Goal: Information Seeking & Learning: Compare options

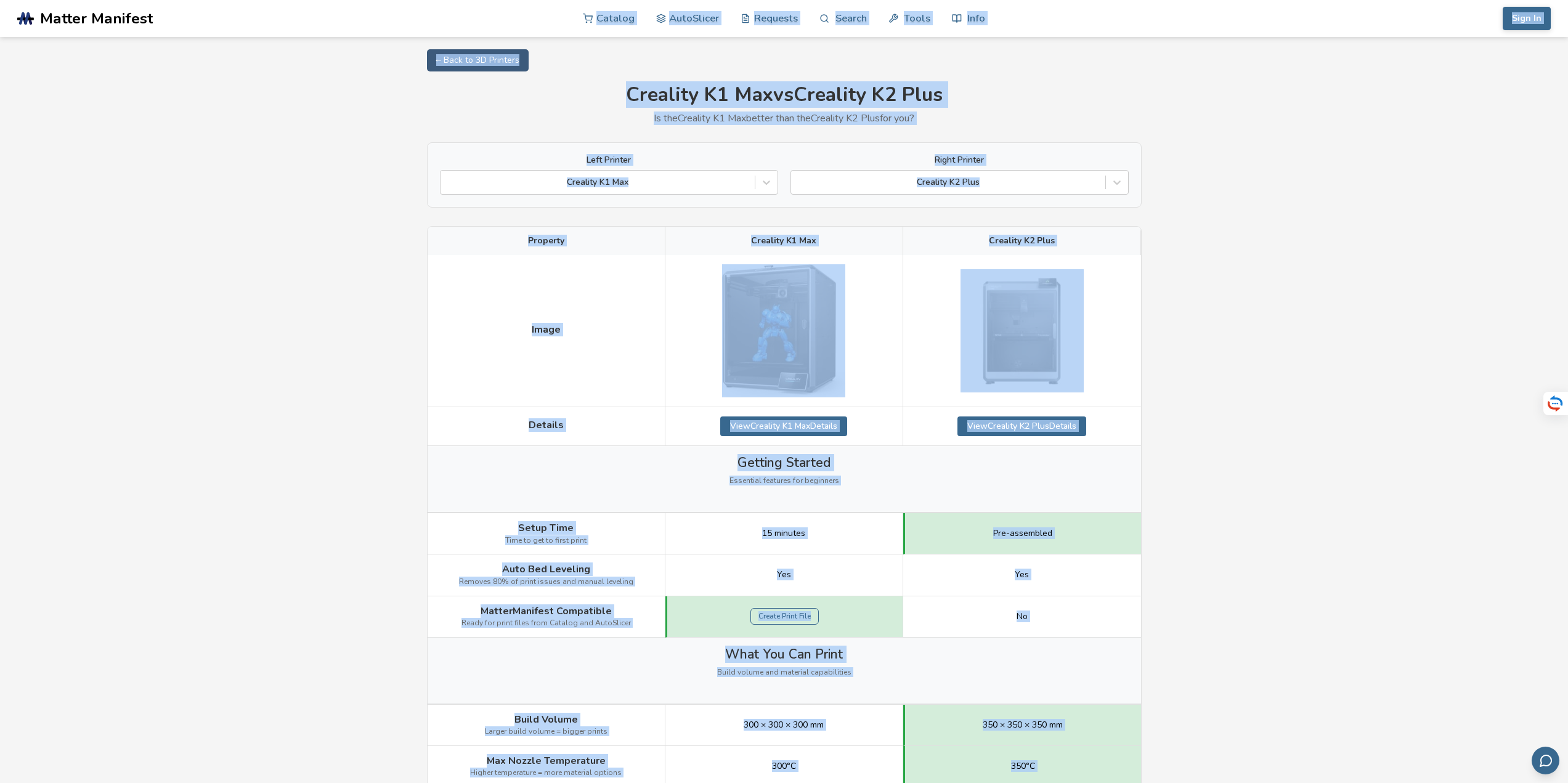
drag, startPoint x: 1180, startPoint y: 552, endPoint x: 340, endPoint y: 35, distance: 986.4
click at [340, 35] on section ".cls-1, .cls-2, .cls-3 { stroke-width: 0px; } .cls-2 { fill: #1d1e56; } .cls-3 …" at bounding box center [784, 391] width 1568 height 783
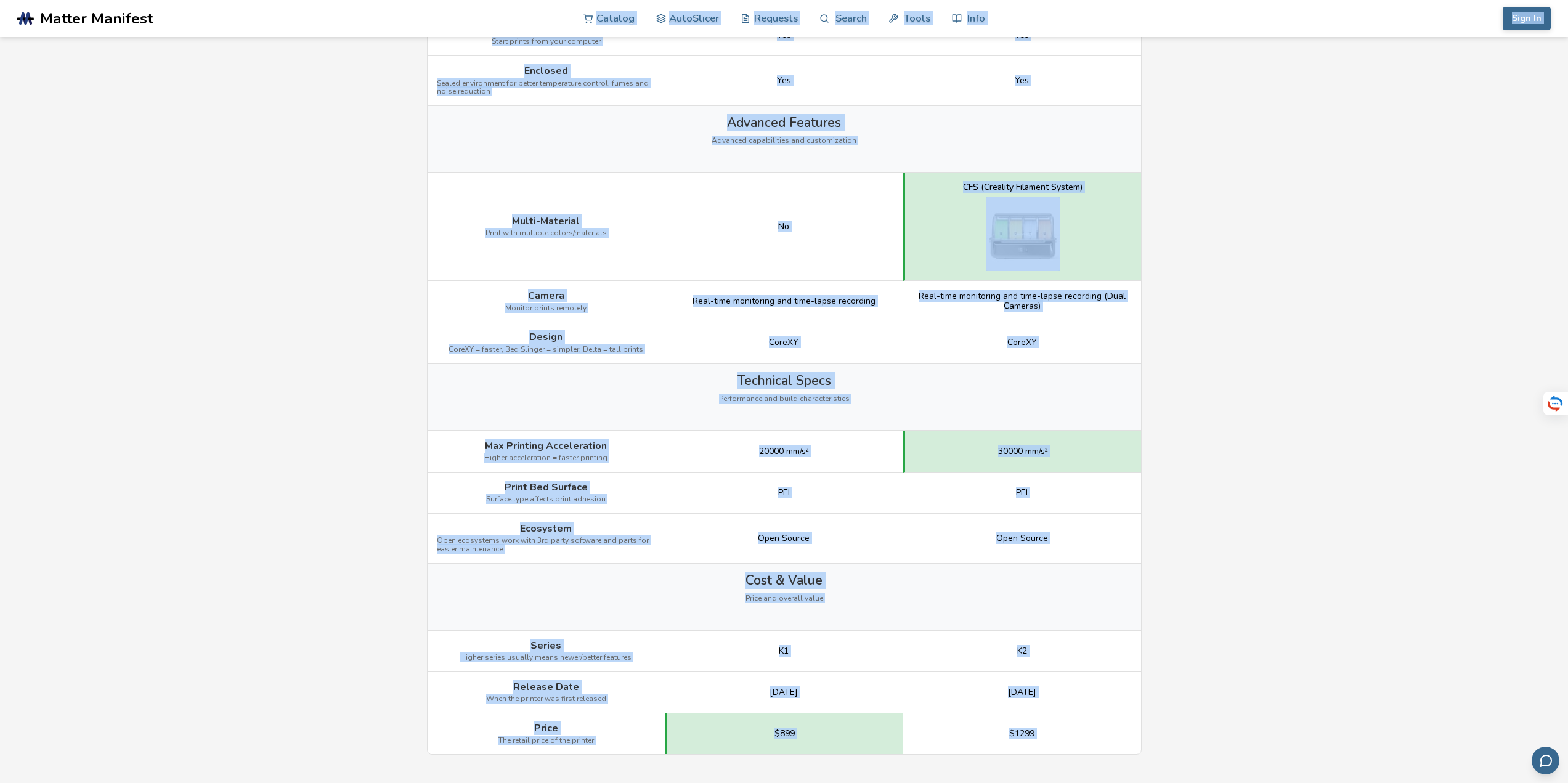
scroll to position [1295, 0]
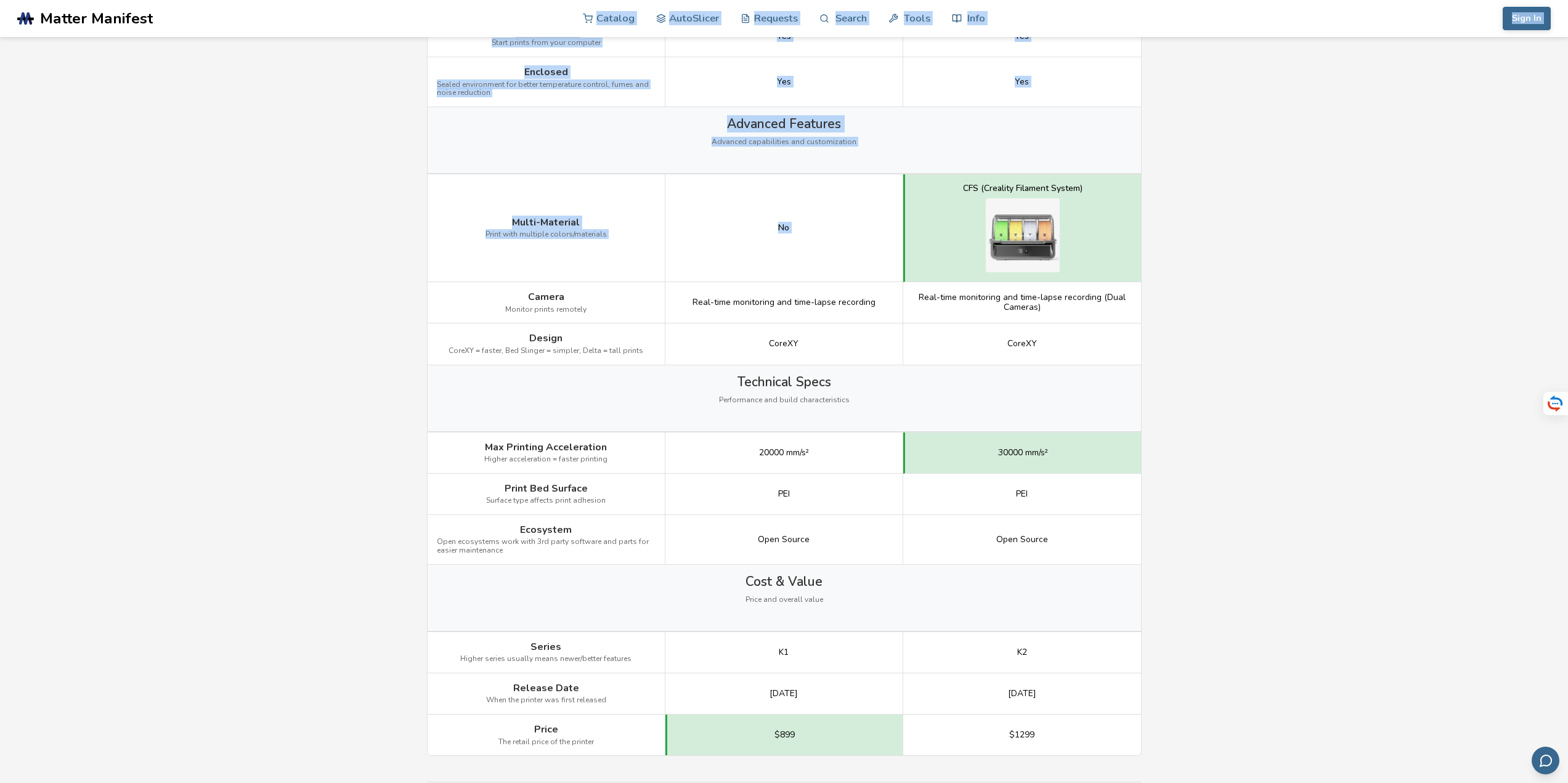
drag, startPoint x: 516, startPoint y: 12, endPoint x: 910, endPoint y: 226, distance: 448.4
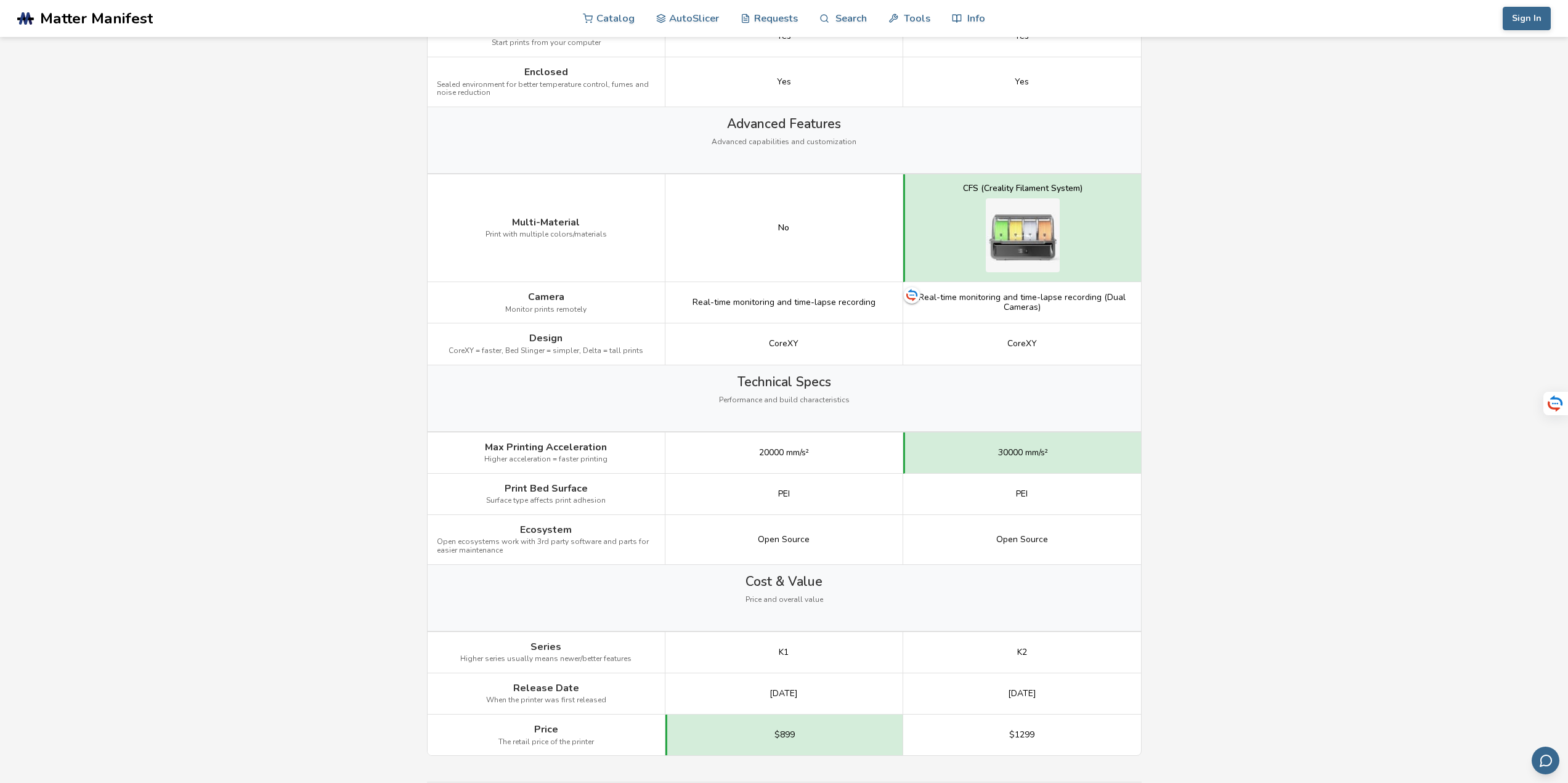
click at [1320, 306] on main "← Back to 3D Printers Creality K1 Max vs Creality K2 Plus Is the Creality K1 Ma…" at bounding box center [784, 53] width 1568 height 2696
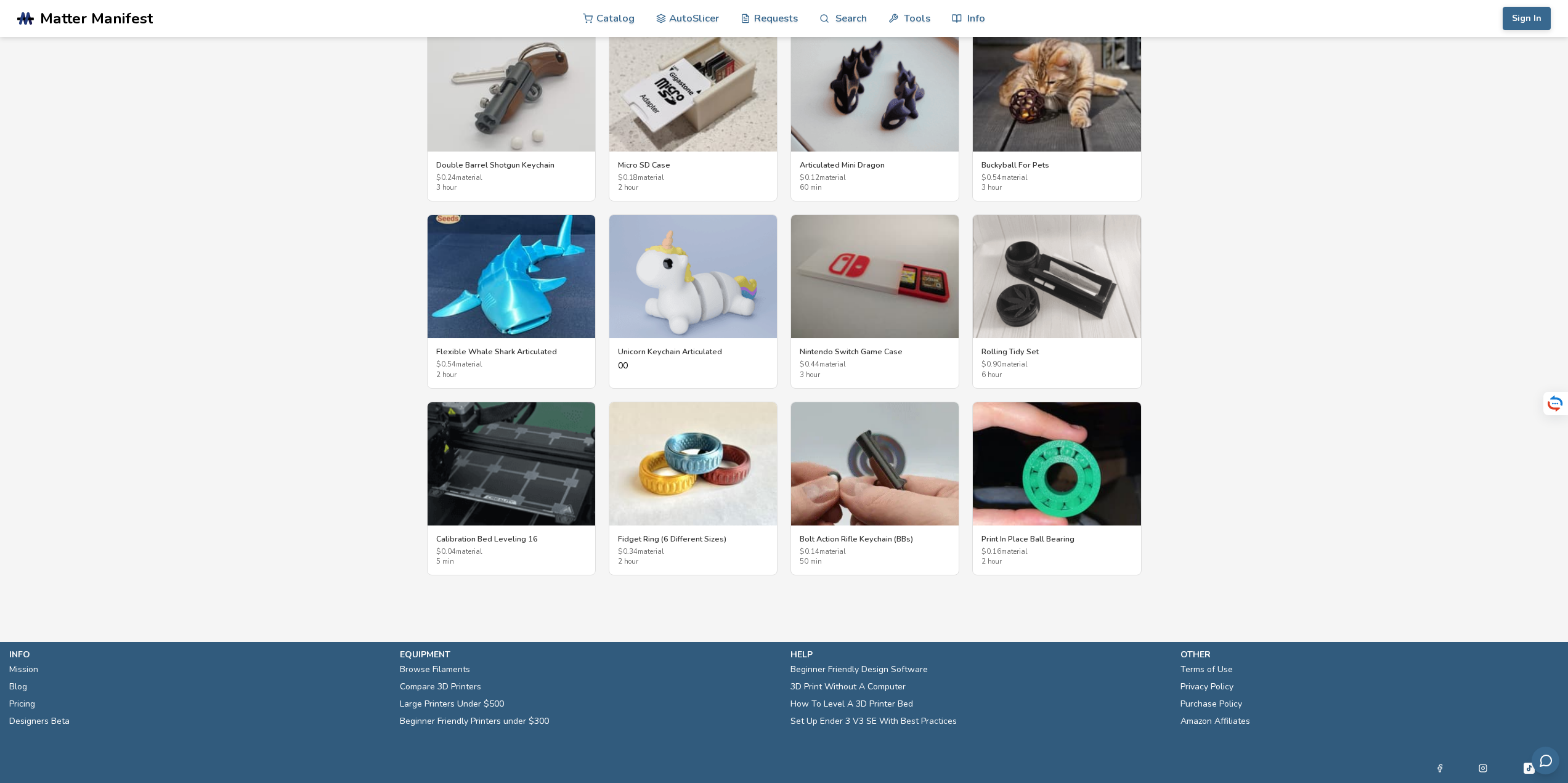
scroll to position [2118, 0]
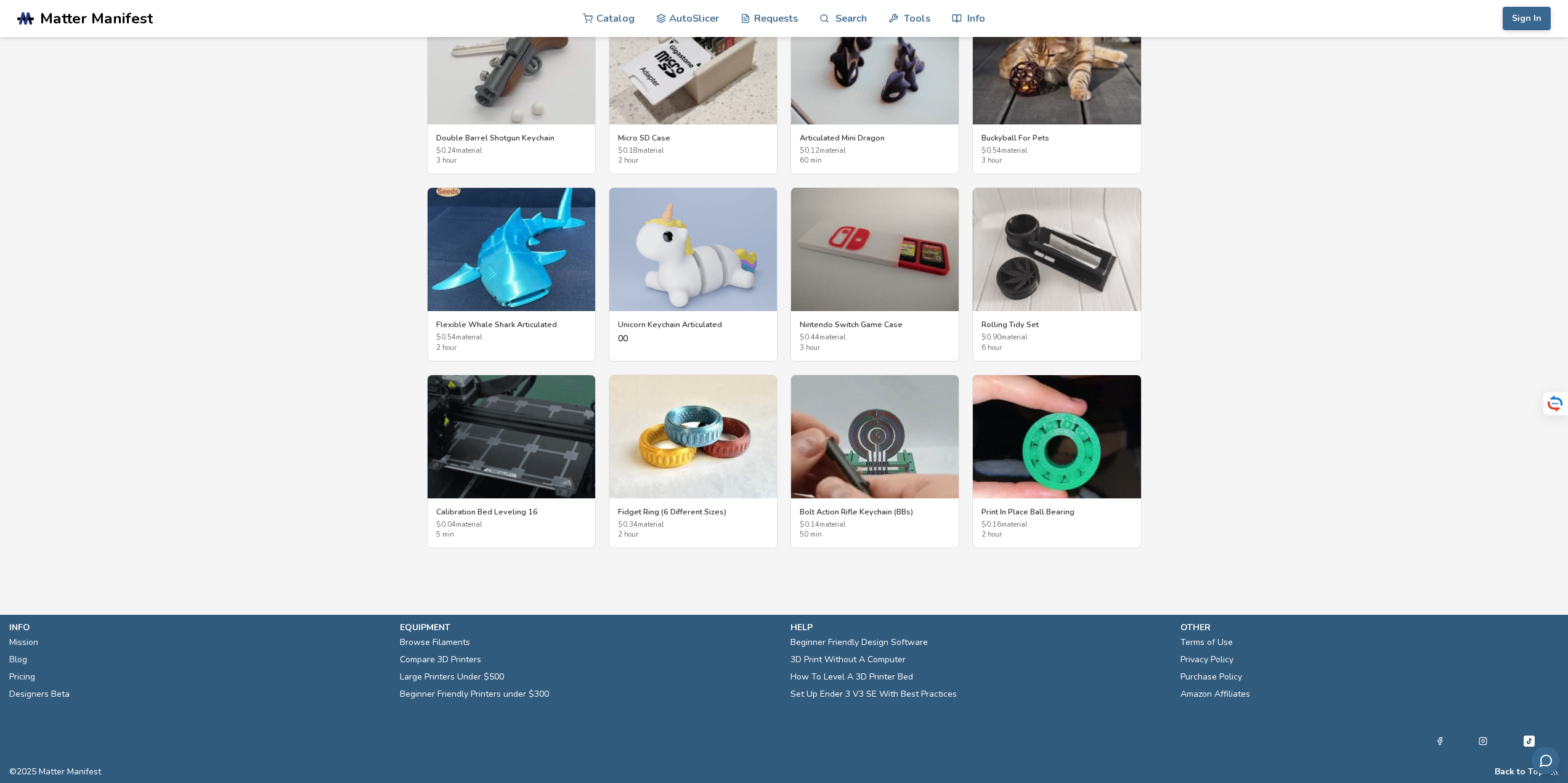
drag, startPoint x: 1284, startPoint y: 347, endPoint x: 1279, endPoint y: 527, distance: 180.1
drag, startPoint x: 1187, startPoint y: 521, endPoint x: 1148, endPoint y: 515, distance: 39.5
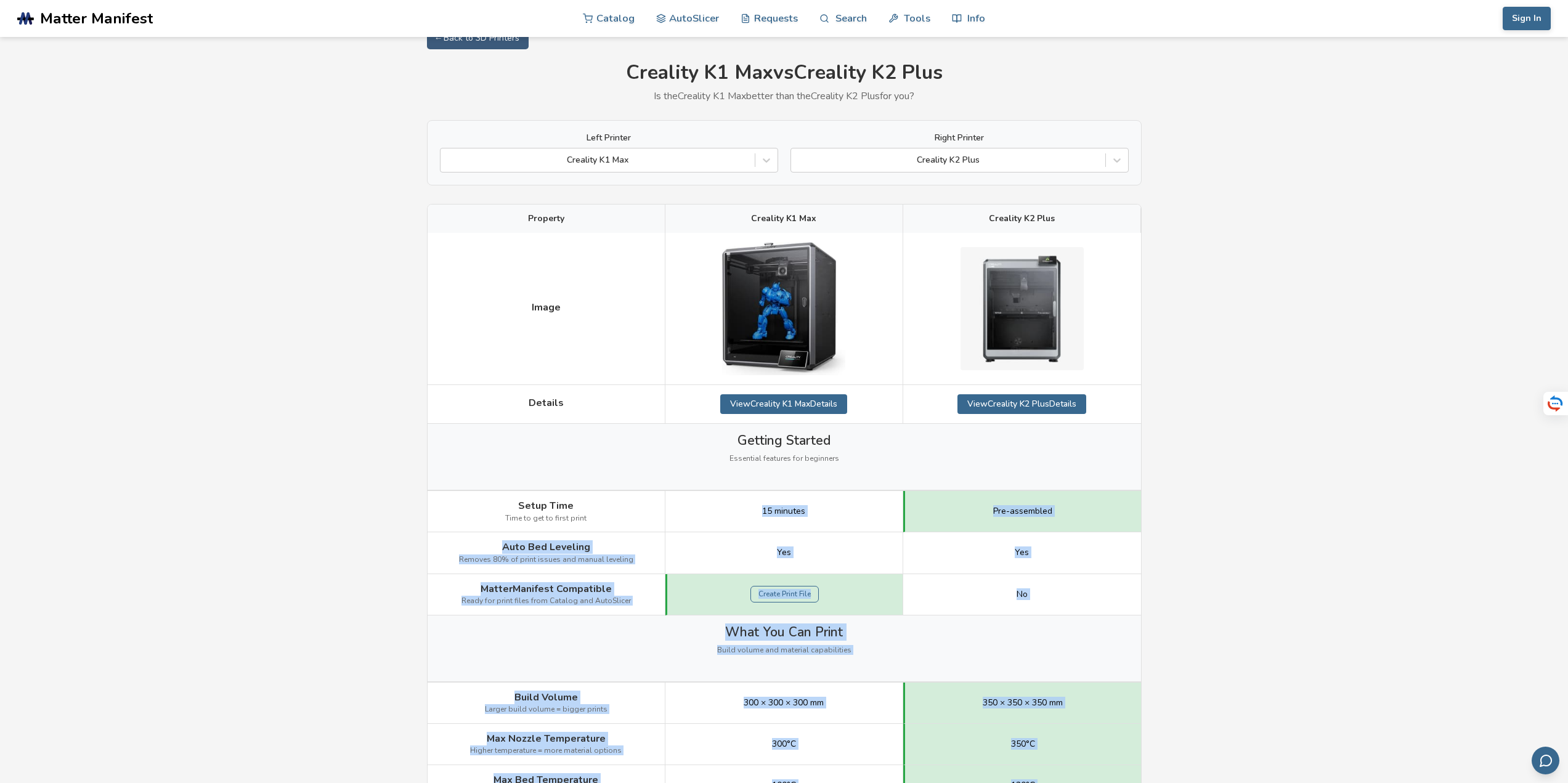
scroll to position [0, 0]
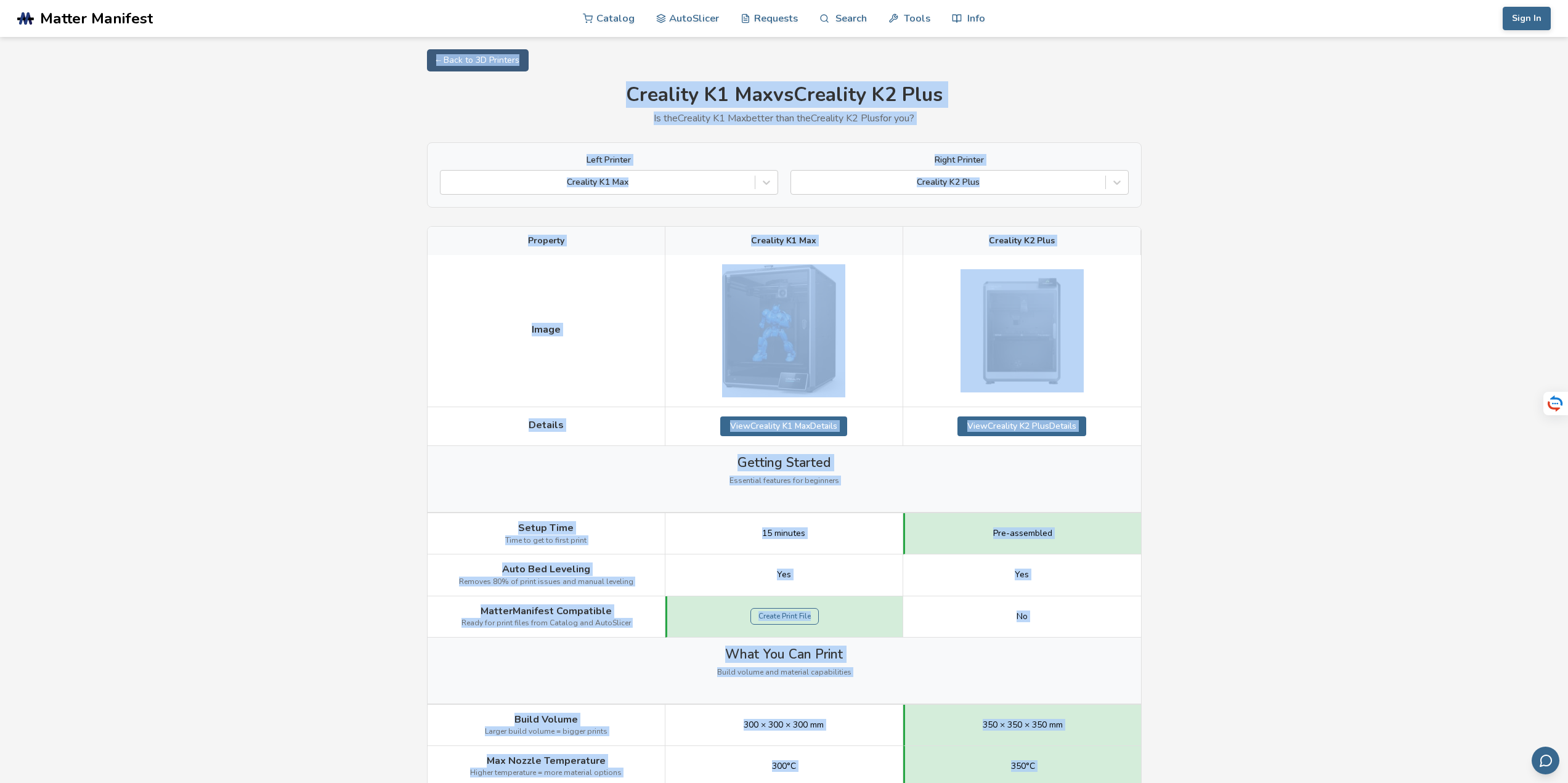
drag, startPoint x: 1162, startPoint y: 542, endPoint x: 371, endPoint y: 61, distance: 925.8
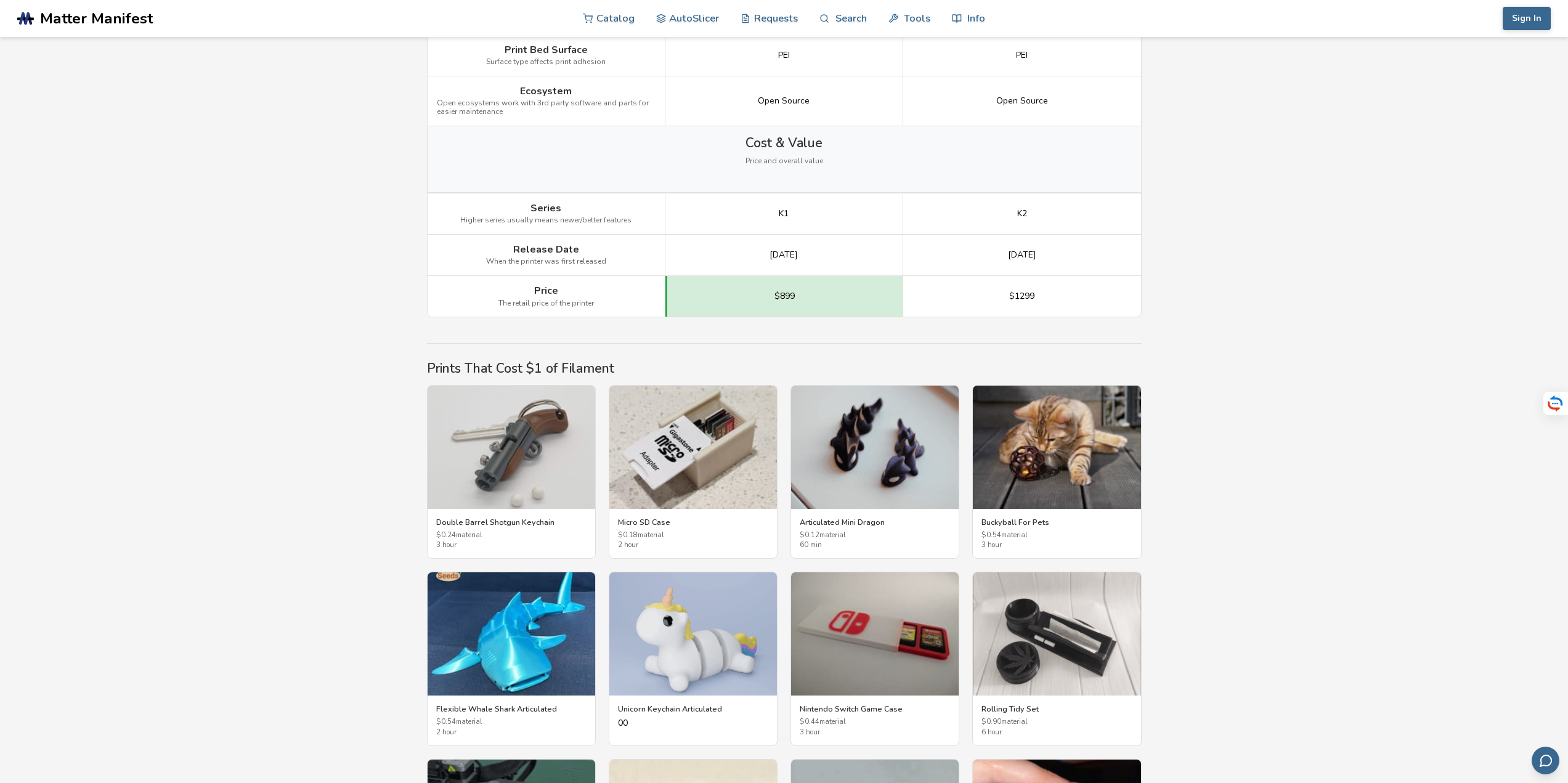
scroll to position [2118, 0]
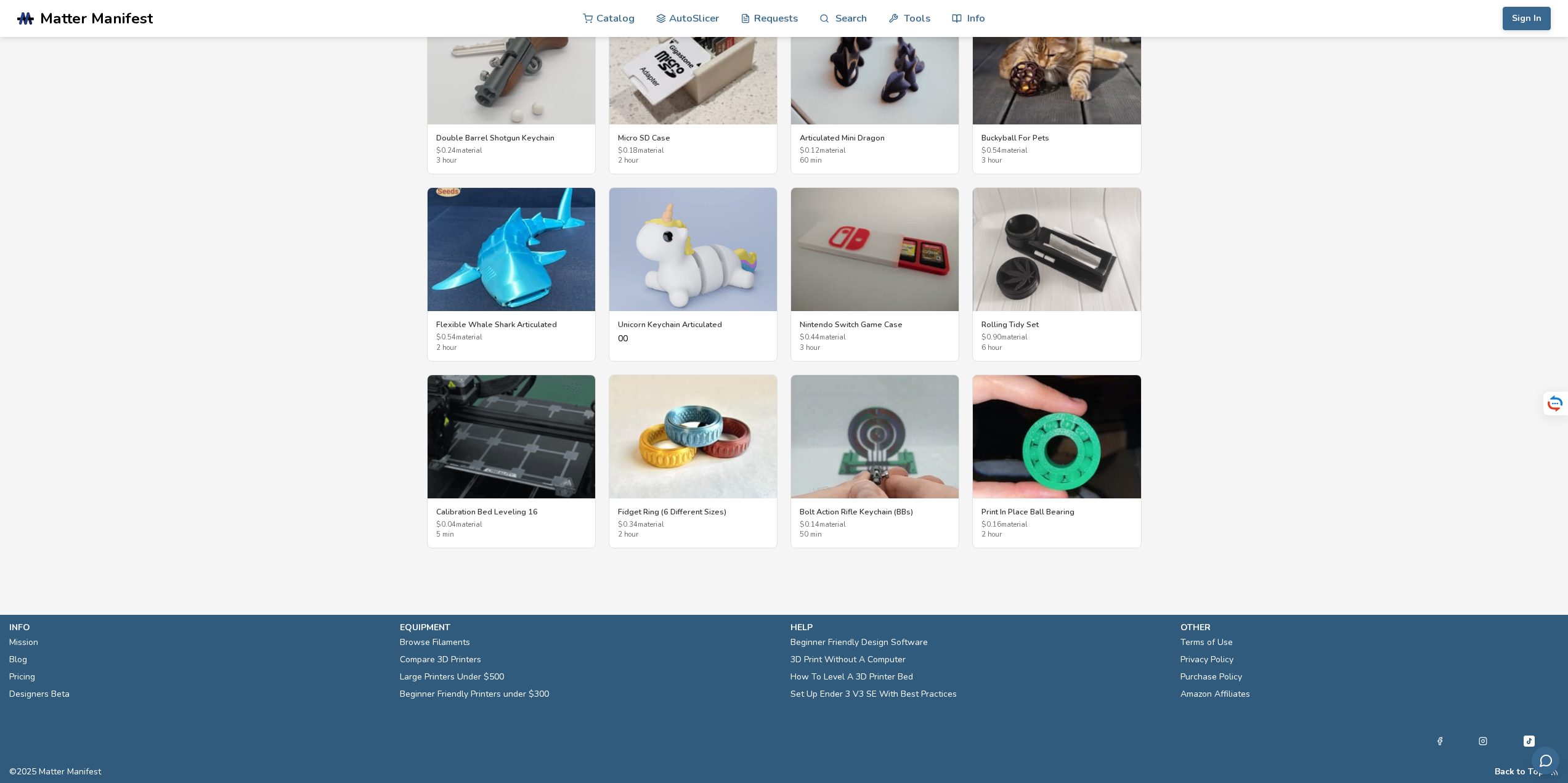
drag, startPoint x: 1306, startPoint y: 238, endPoint x: 1309, endPoint y: 516, distance: 278.0
